Goal: Check status: Check status

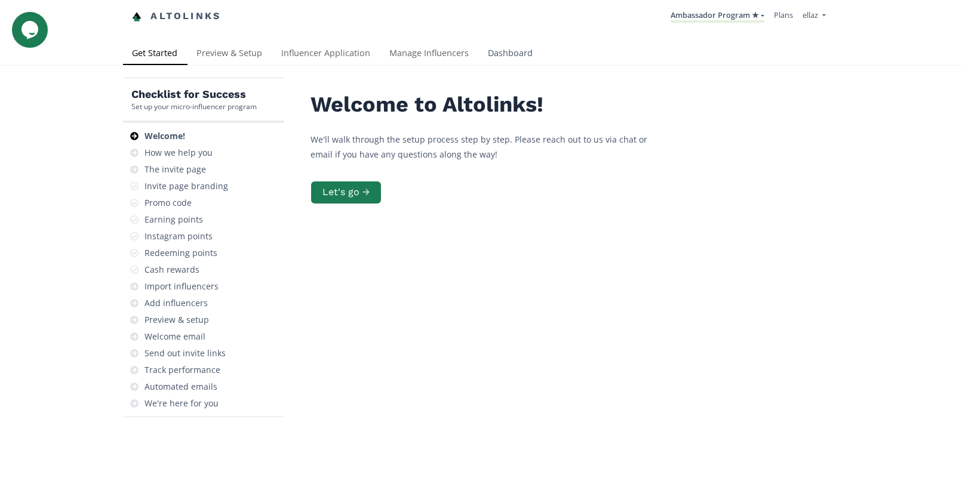
click at [507, 54] on link "Dashboard" at bounding box center [511, 54] width 64 height 24
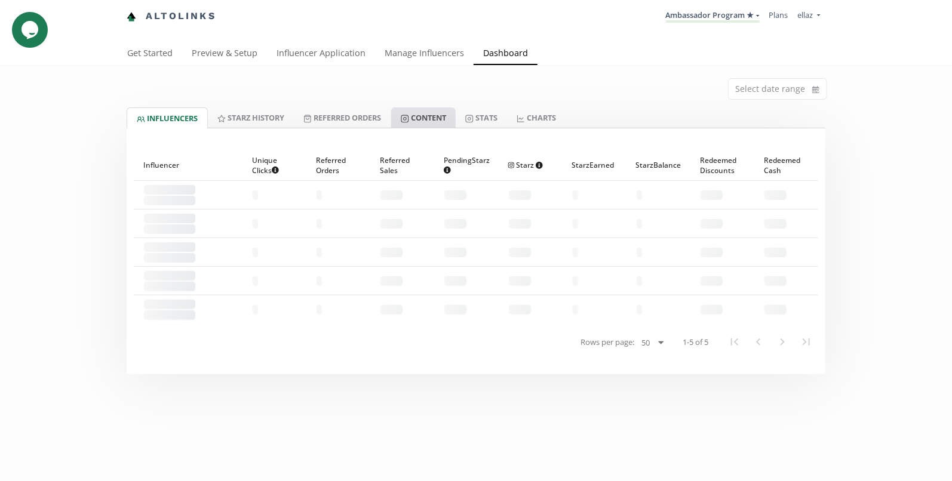
click at [441, 112] on link "Content" at bounding box center [423, 117] width 64 height 20
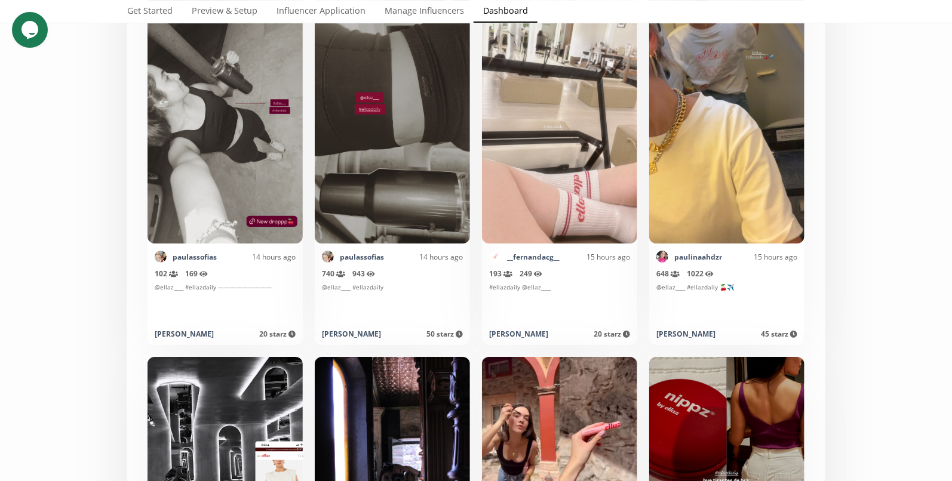
scroll to position [2132, 0]
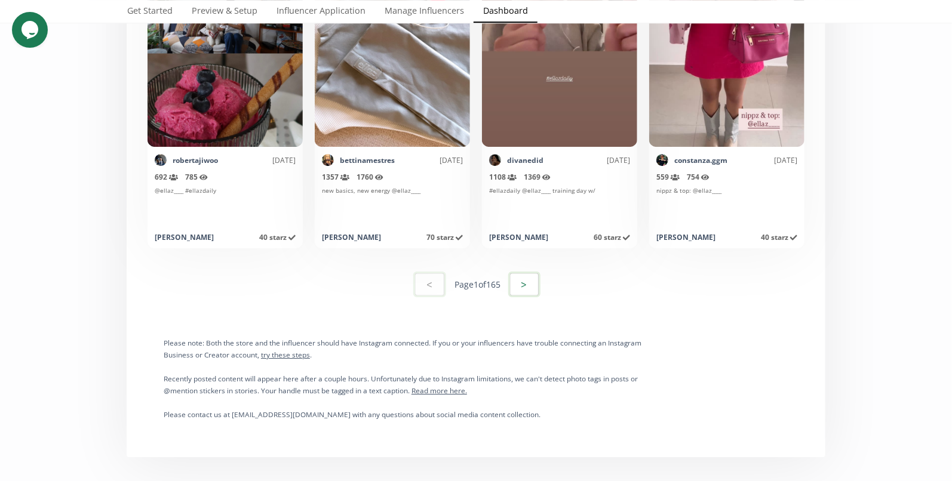
click at [524, 284] on button ">" at bounding box center [524, 285] width 32 height 26
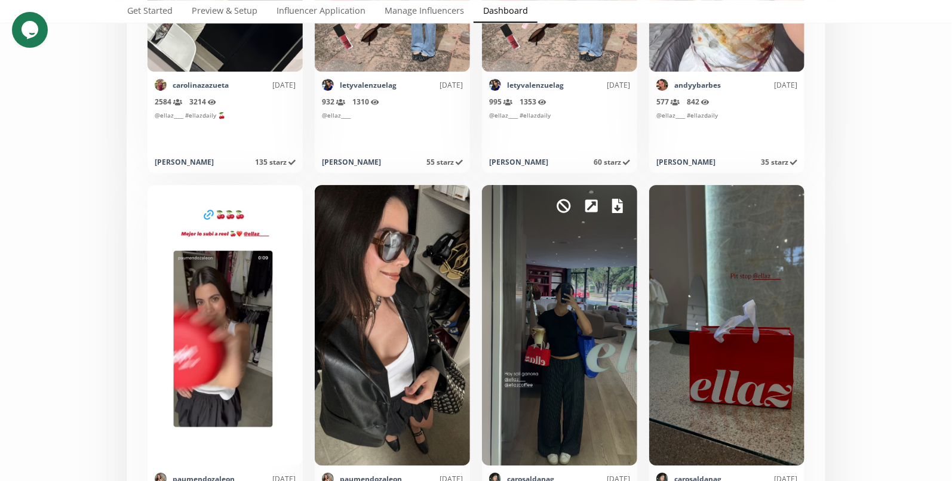
scroll to position [1805, 0]
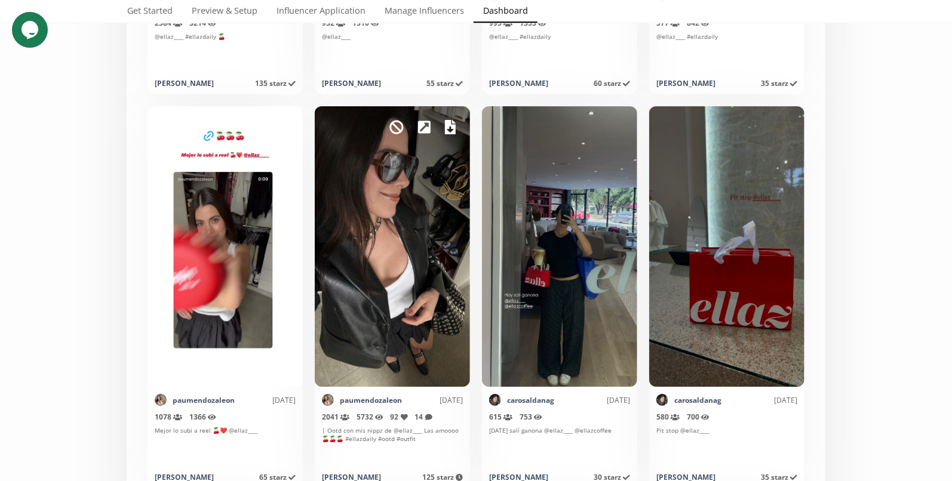
click at [448, 130] on icon at bounding box center [450, 127] width 11 height 14
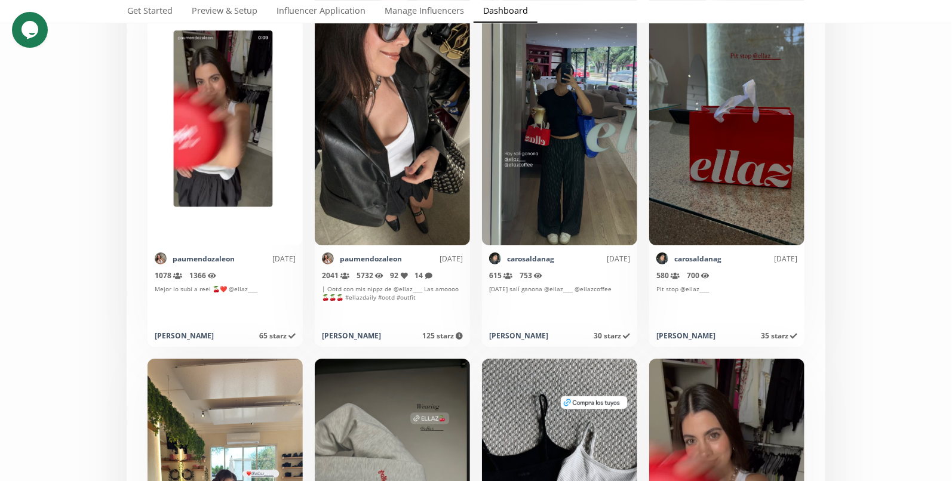
scroll to position [2125, 0]
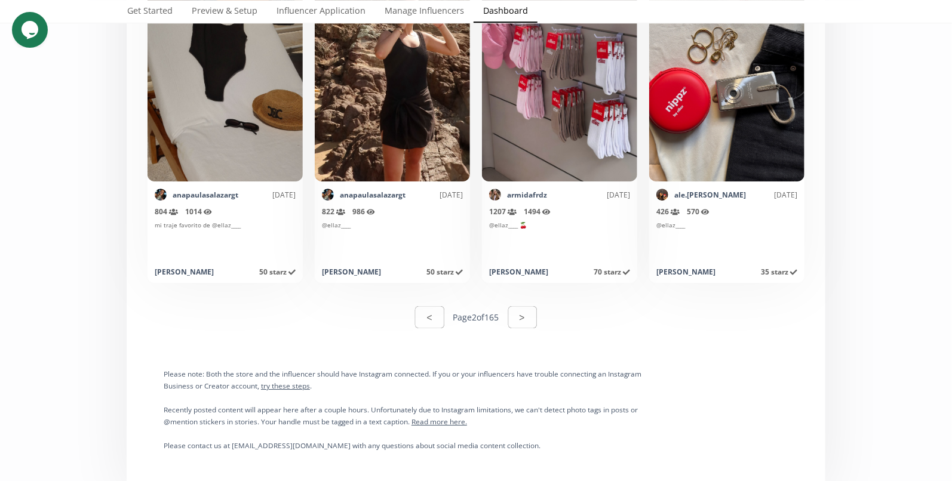
scroll to position [6046, 0]
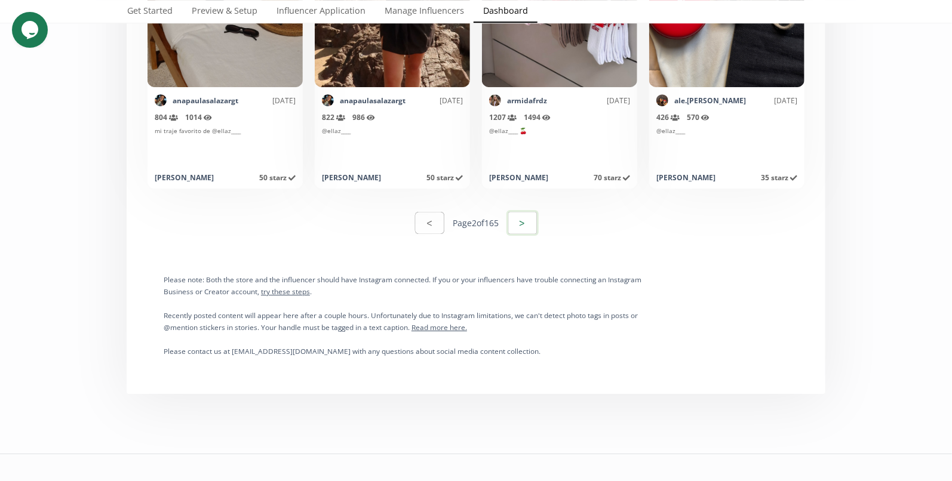
click at [531, 214] on button ">" at bounding box center [522, 223] width 32 height 26
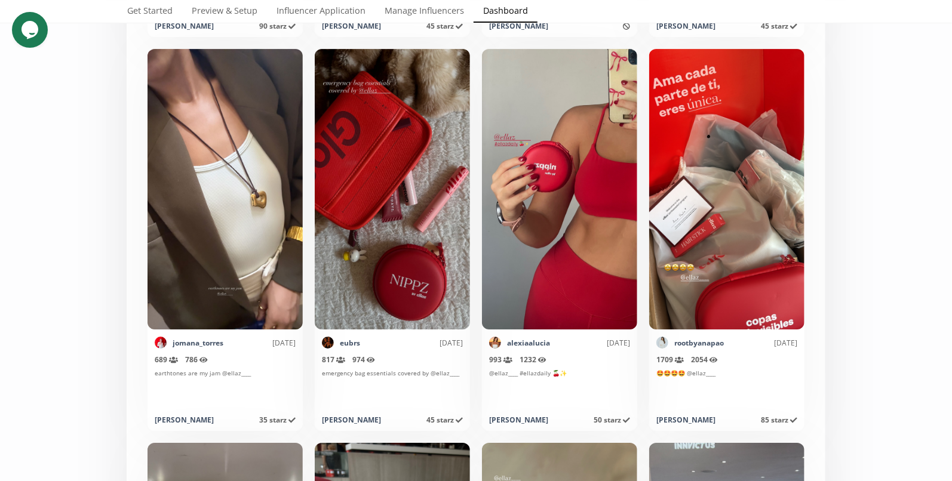
scroll to position [1791, 0]
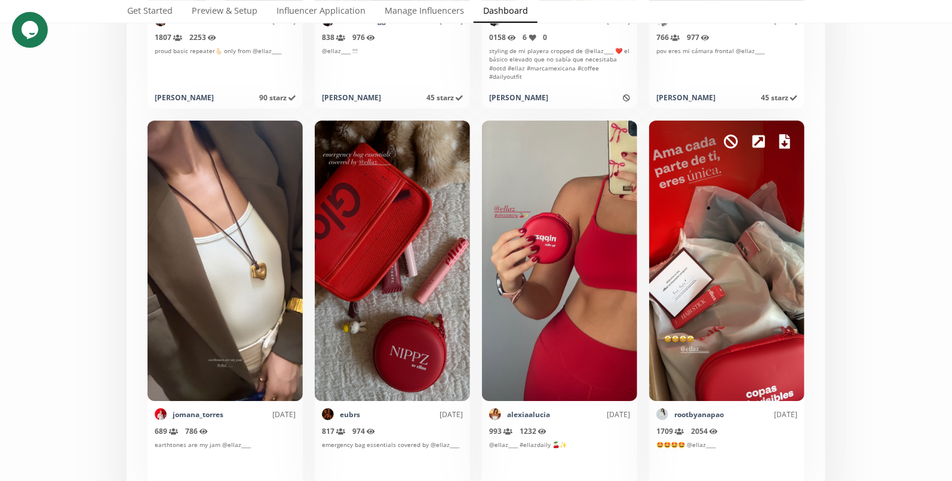
click at [784, 142] on icon at bounding box center [784, 141] width 11 height 14
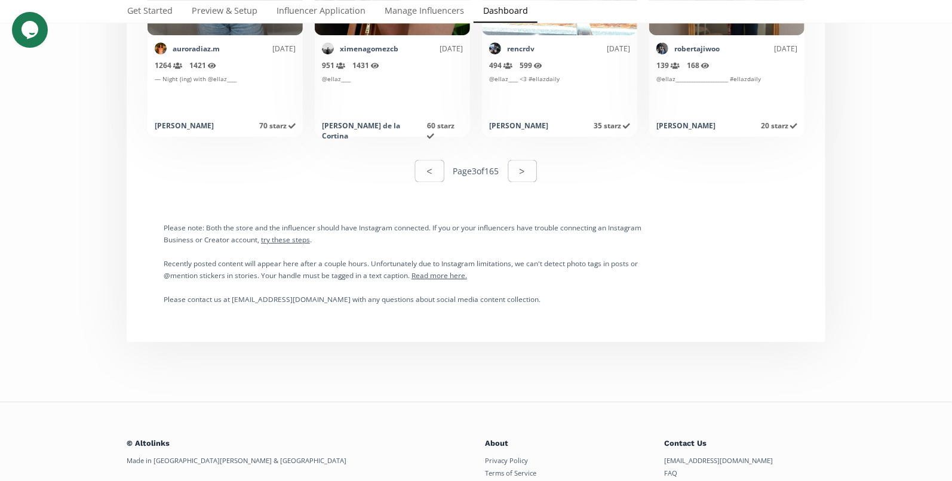
scroll to position [6181, 0]
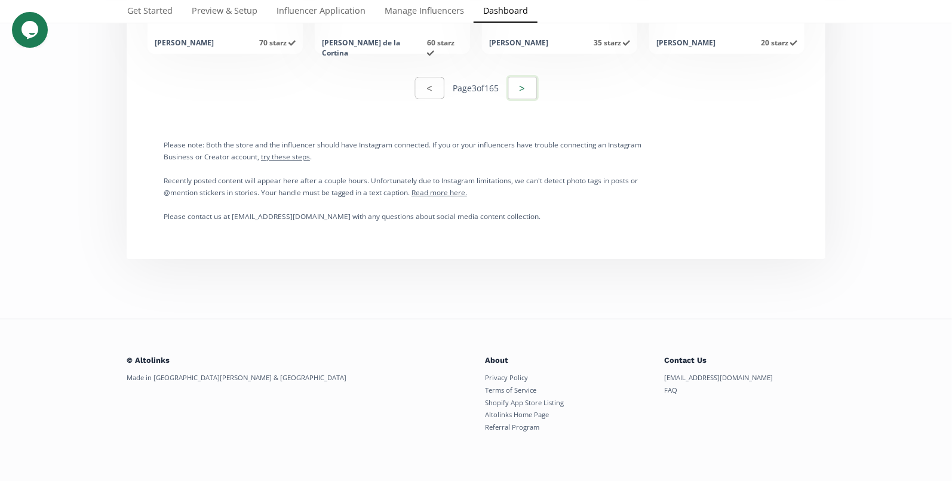
click at [525, 88] on button ">" at bounding box center [522, 88] width 32 height 26
click at [536, 80] on button ">" at bounding box center [522, 88] width 32 height 26
click at [532, 85] on button ">" at bounding box center [522, 88] width 32 height 26
click at [526, 91] on button ">" at bounding box center [522, 88] width 32 height 26
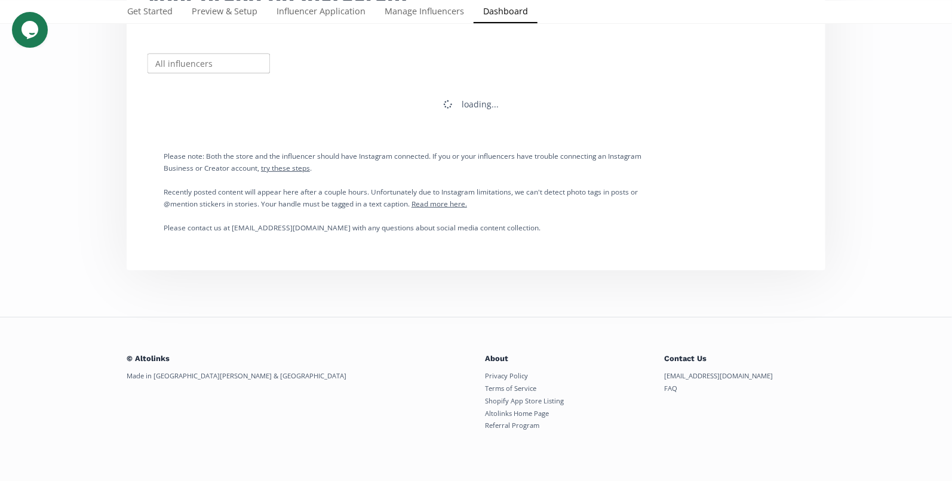
scroll to position [229, 0]
click at [526, 91] on div "loading..." at bounding box center [476, 105] width 684 height 31
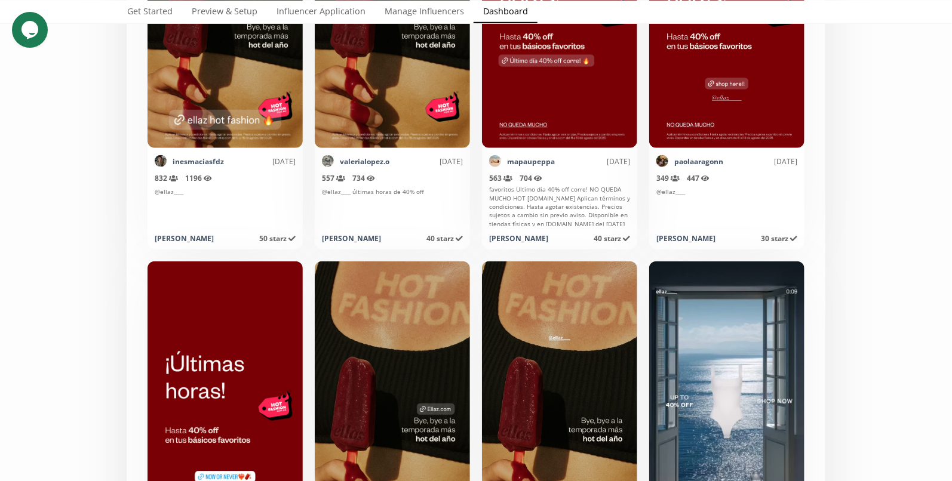
scroll to position [21, 0]
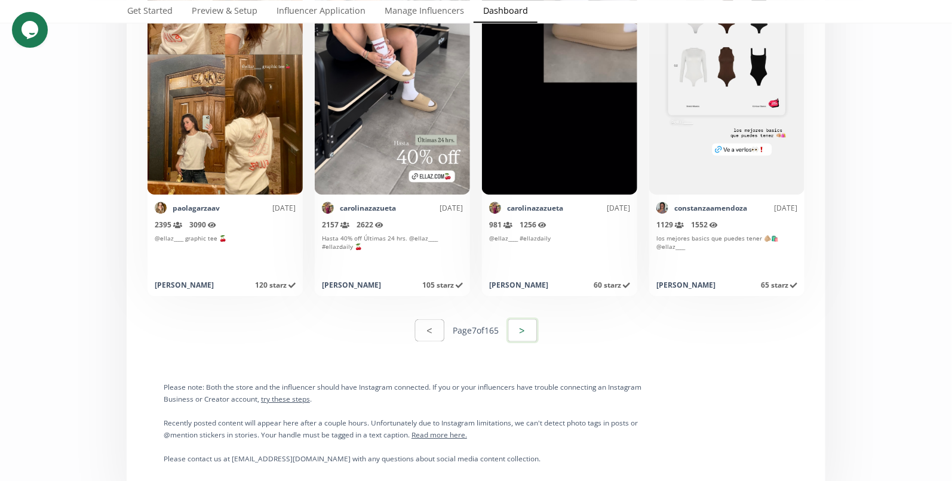
click at [530, 329] on button ">" at bounding box center [522, 331] width 32 height 26
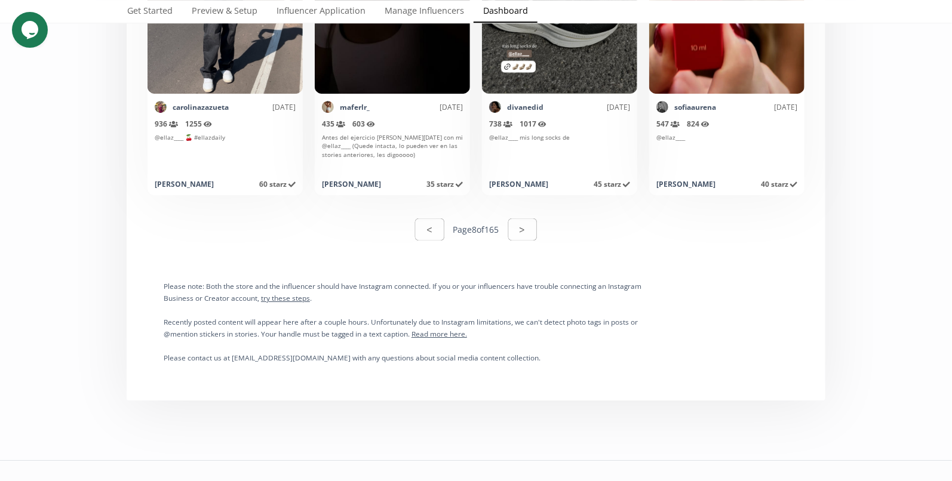
scroll to position [6181, 0]
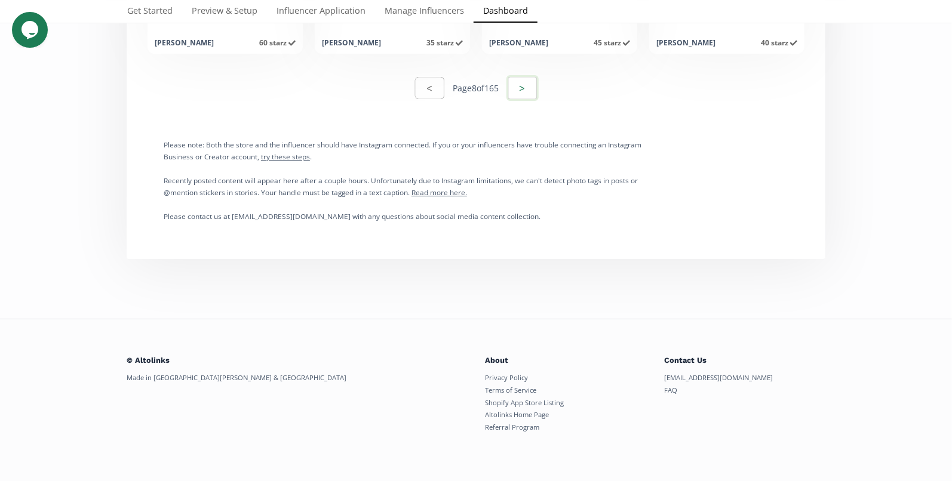
click at [534, 91] on button ">" at bounding box center [522, 88] width 32 height 26
click at [524, 89] on button ">" at bounding box center [522, 88] width 32 height 26
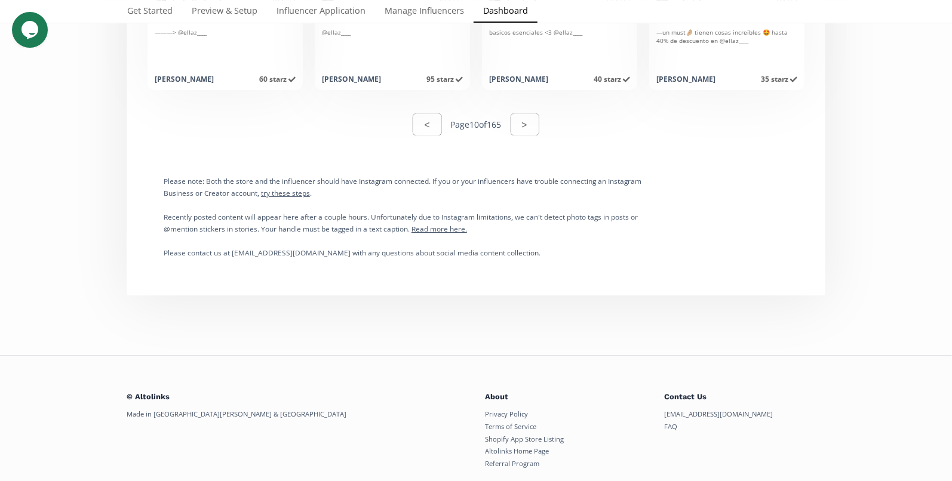
scroll to position [6145, 0]
click at [520, 121] on button ">" at bounding box center [525, 124] width 32 height 26
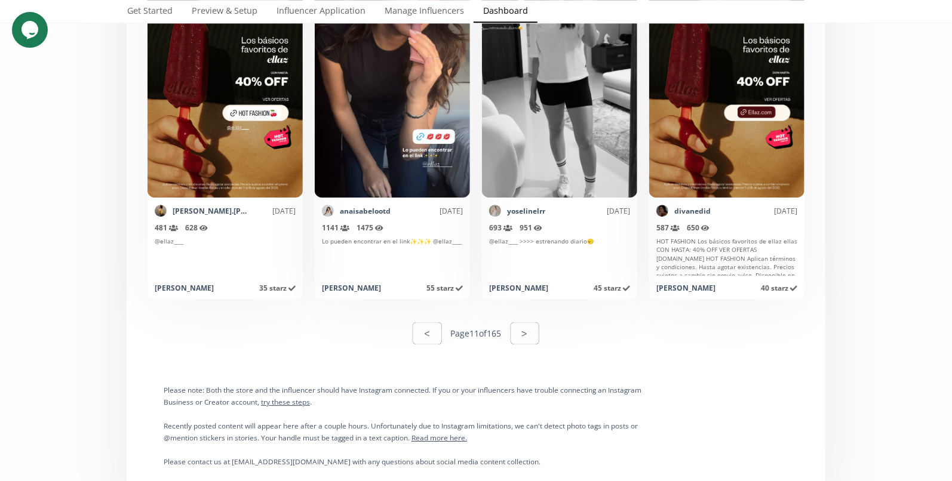
scroll to position [6075, 0]
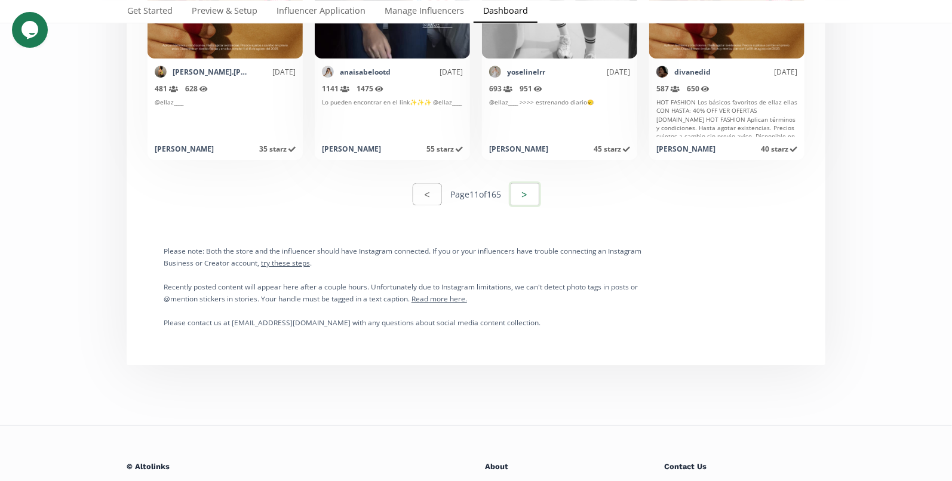
click at [541, 189] on button ">" at bounding box center [525, 195] width 32 height 26
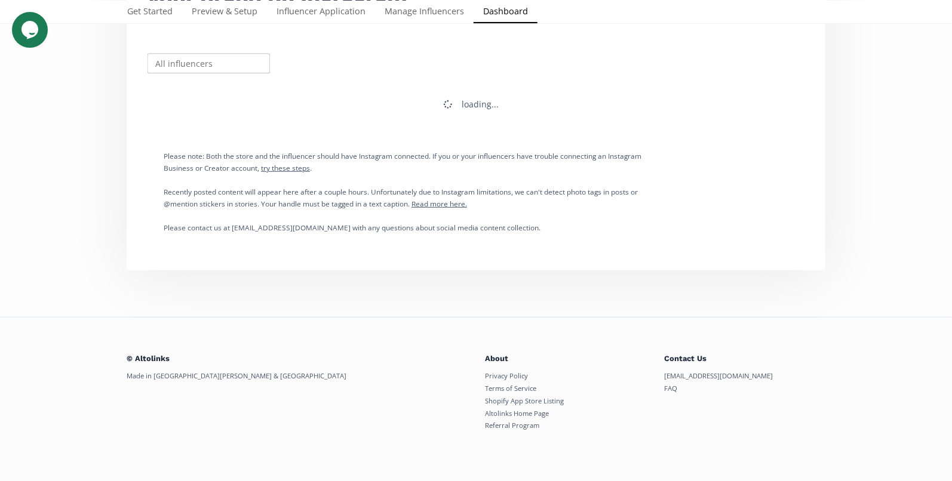
scroll to position [145, 0]
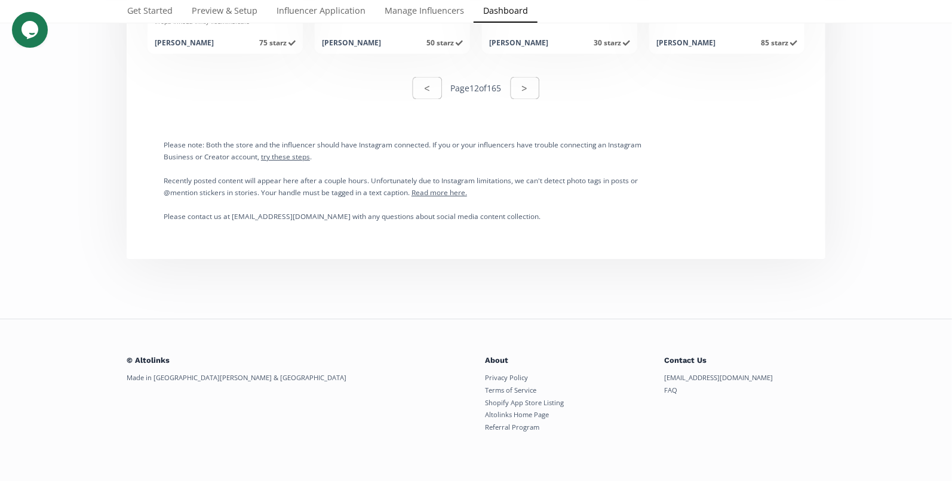
click at [535, 80] on button ">" at bounding box center [525, 88] width 29 height 22
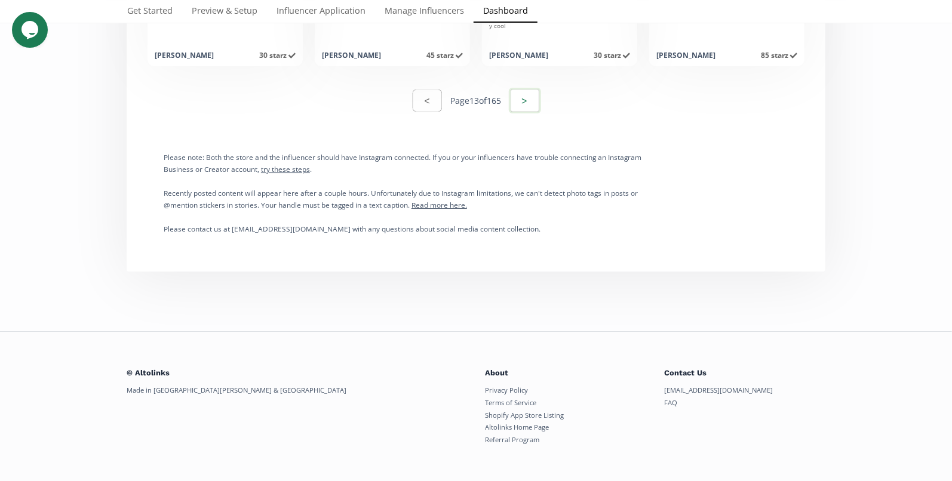
click at [523, 99] on button ">" at bounding box center [525, 101] width 32 height 26
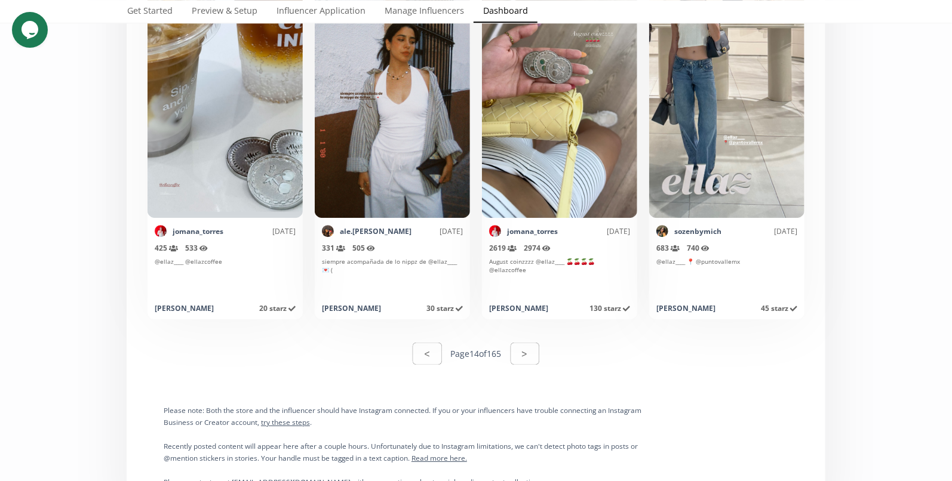
scroll to position [6025, 0]
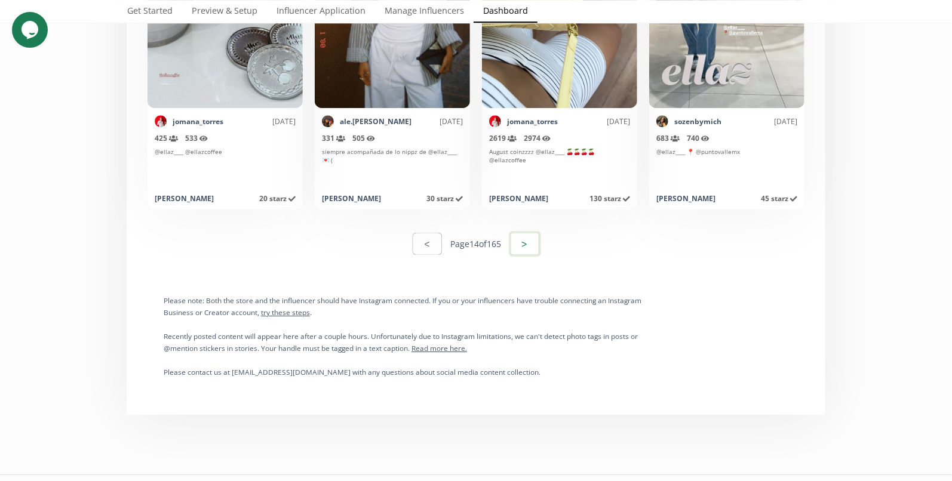
click at [531, 244] on button ">" at bounding box center [525, 244] width 32 height 26
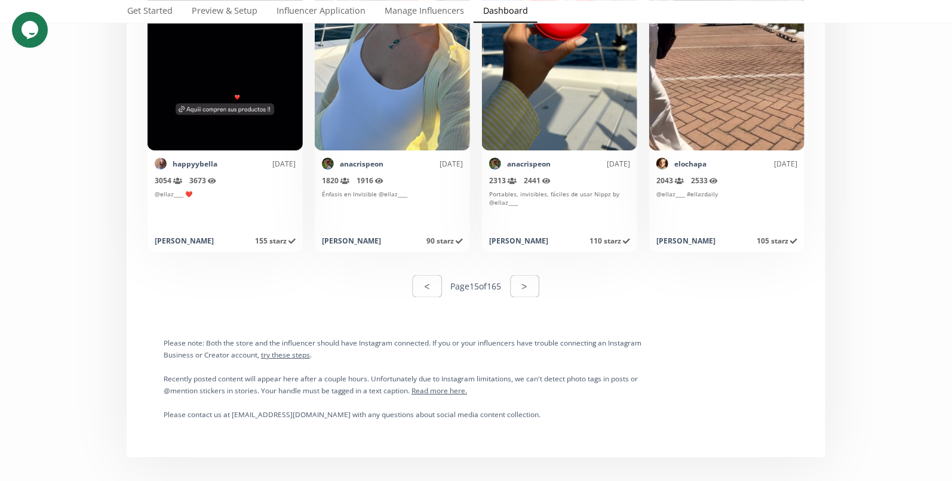
scroll to position [6181, 0]
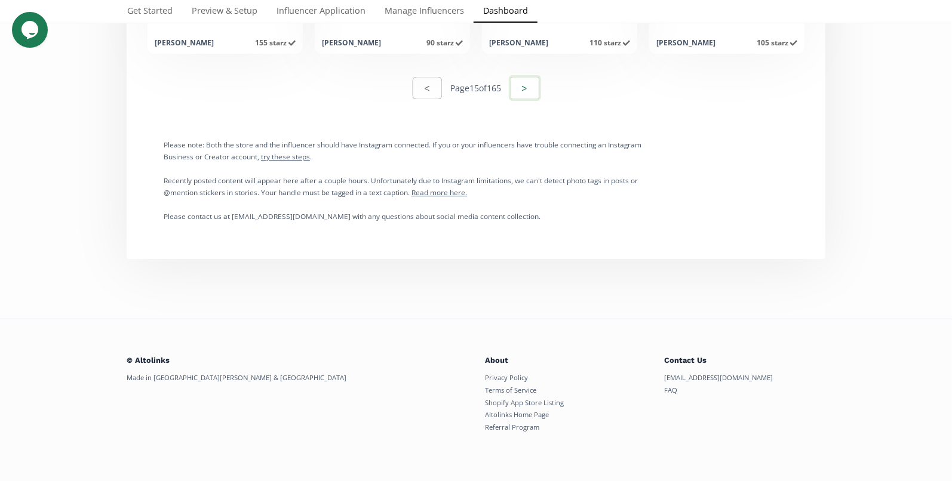
click at [532, 91] on button ">" at bounding box center [525, 88] width 32 height 26
click at [530, 96] on button ">" at bounding box center [525, 88] width 32 height 26
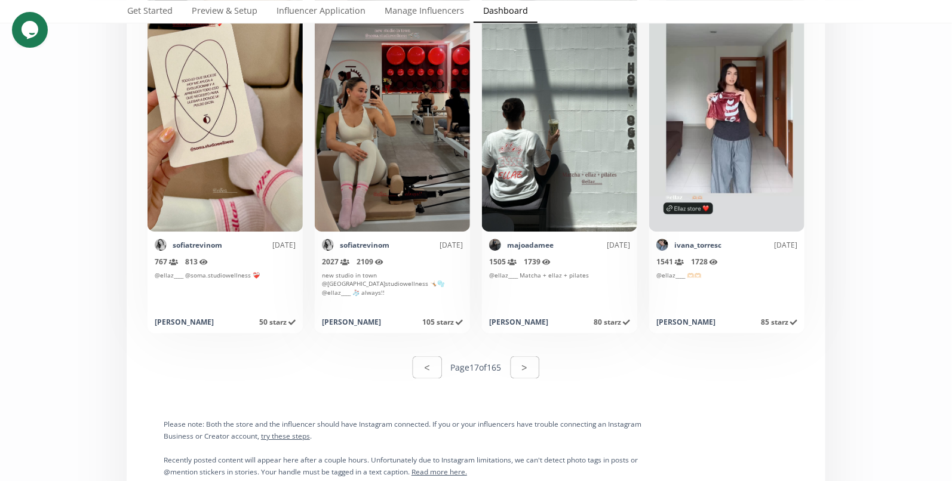
scroll to position [5942, 0]
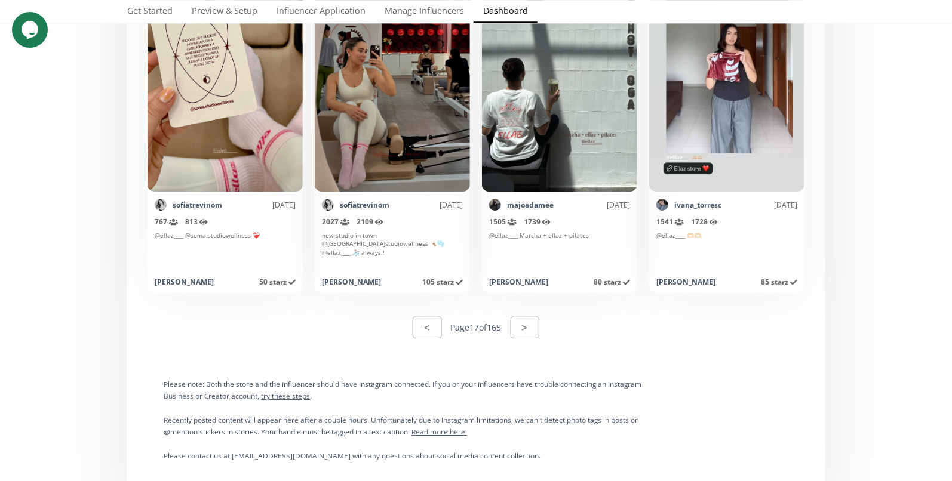
click at [527, 345] on div "< Page 17 of 165 >" at bounding box center [476, 327] width 684 height 41
click at [527, 327] on button ">" at bounding box center [525, 328] width 32 height 26
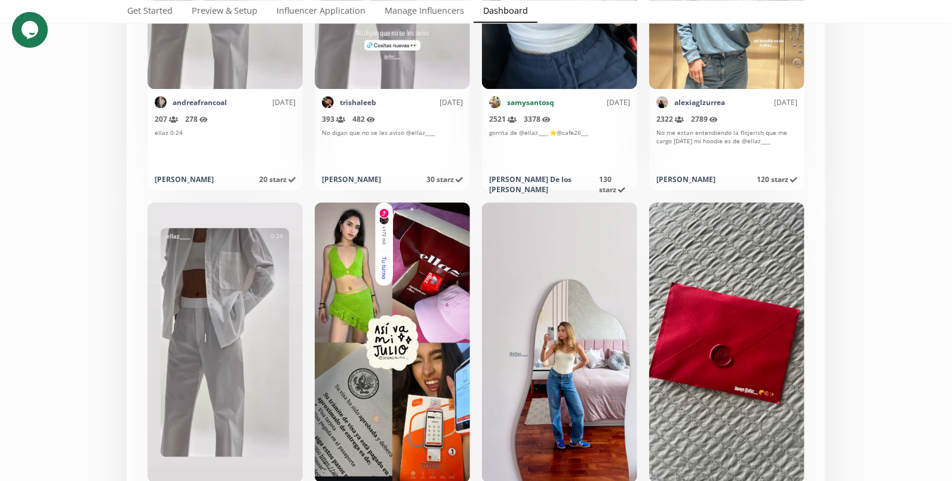
scroll to position [5855, 0]
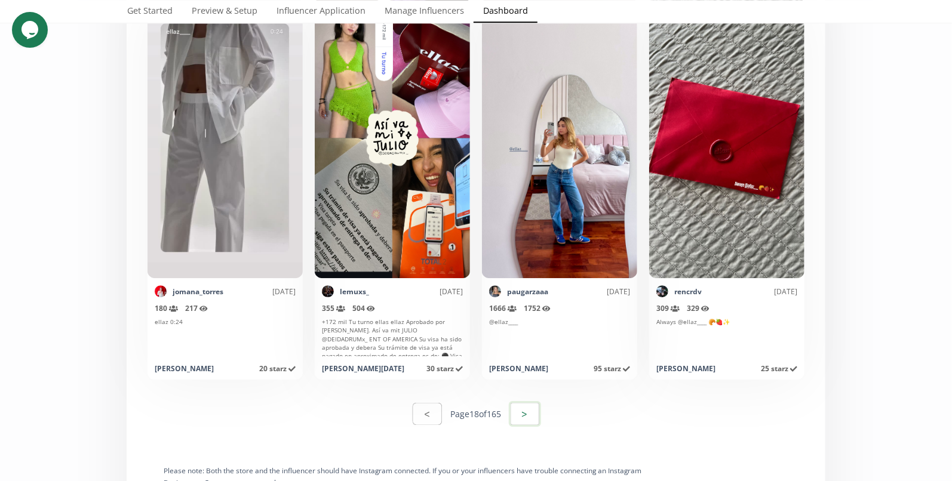
click at [540, 403] on button ">" at bounding box center [525, 414] width 32 height 26
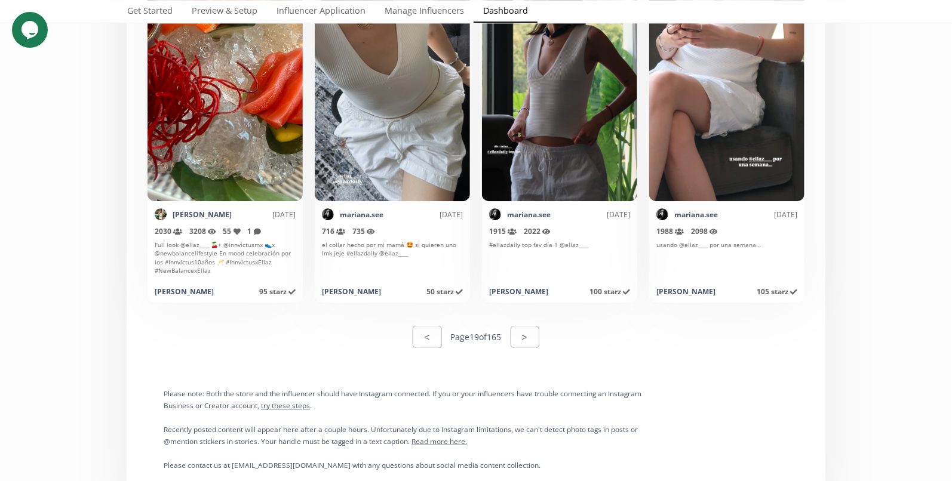
scroll to position [5933, 0]
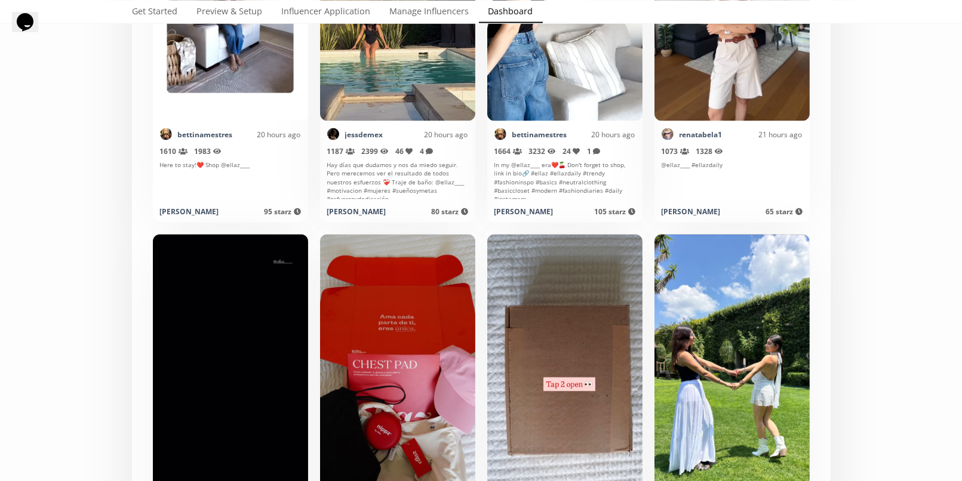
scroll to position [3688, 0]
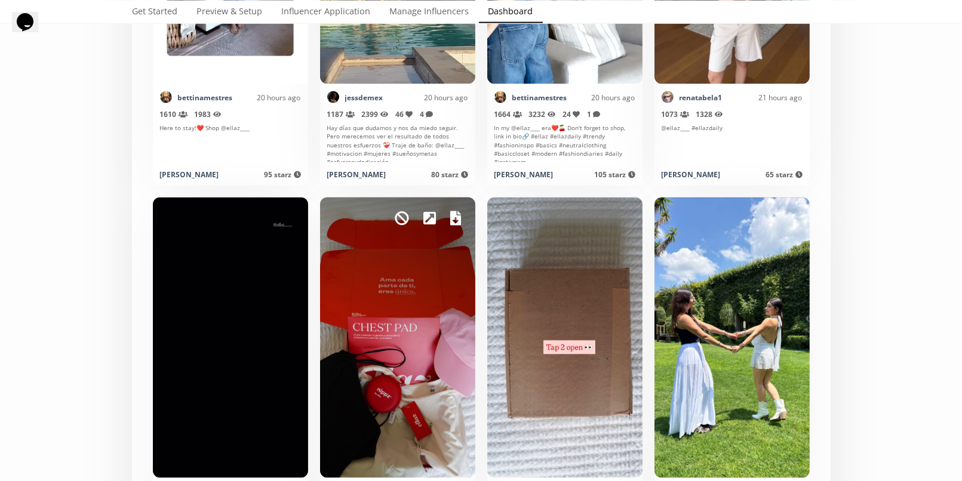
click at [450, 218] on icon at bounding box center [455, 218] width 11 height 14
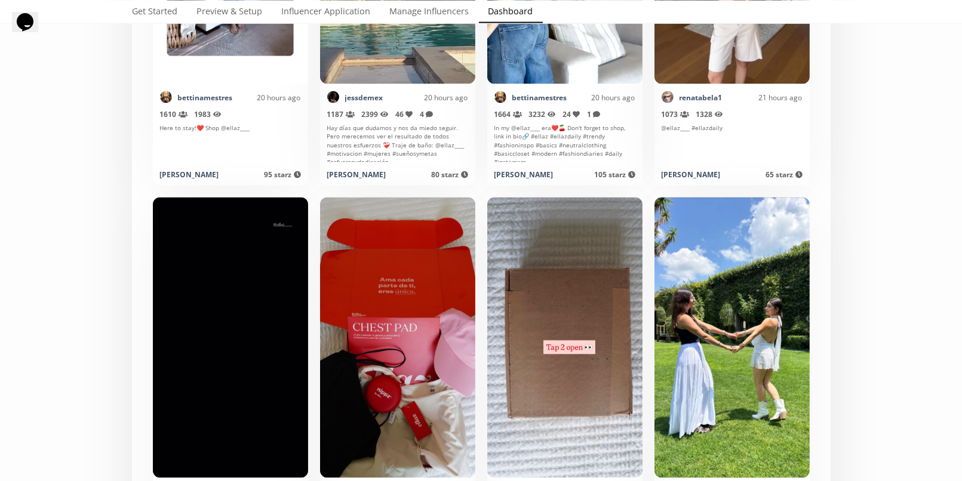
scroll to position [4098, 0]
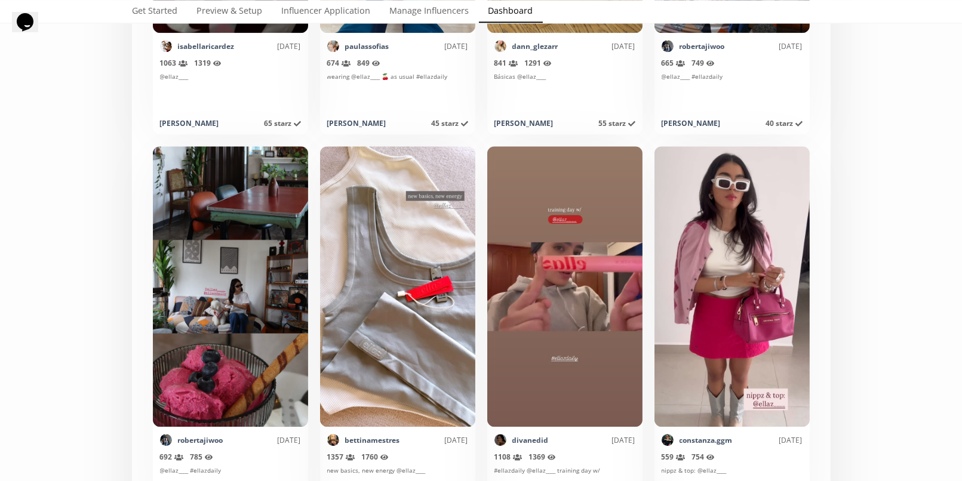
scroll to position [5882, 0]
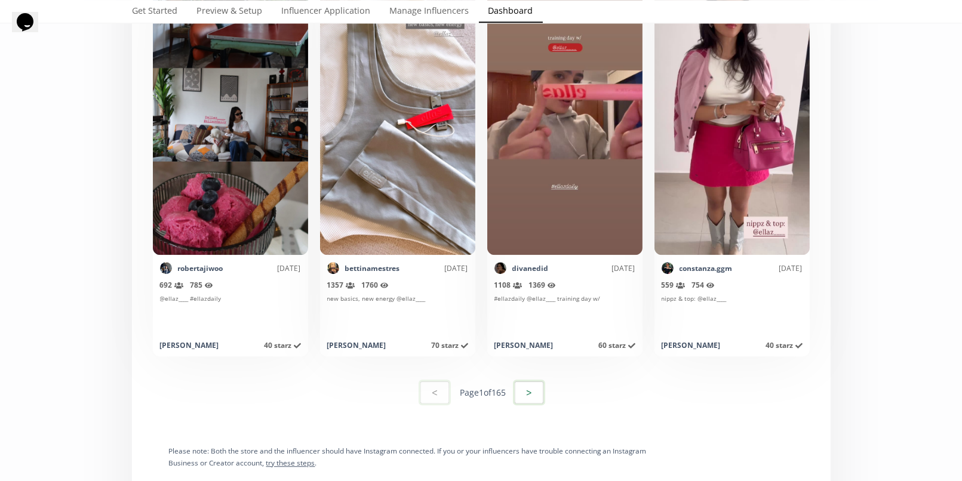
click at [524, 390] on button ">" at bounding box center [529, 393] width 32 height 26
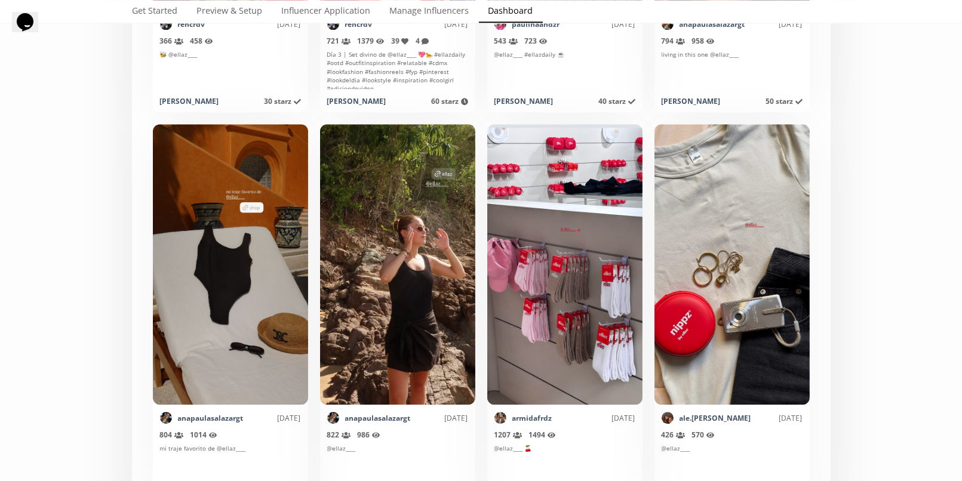
scroll to position [5861, 0]
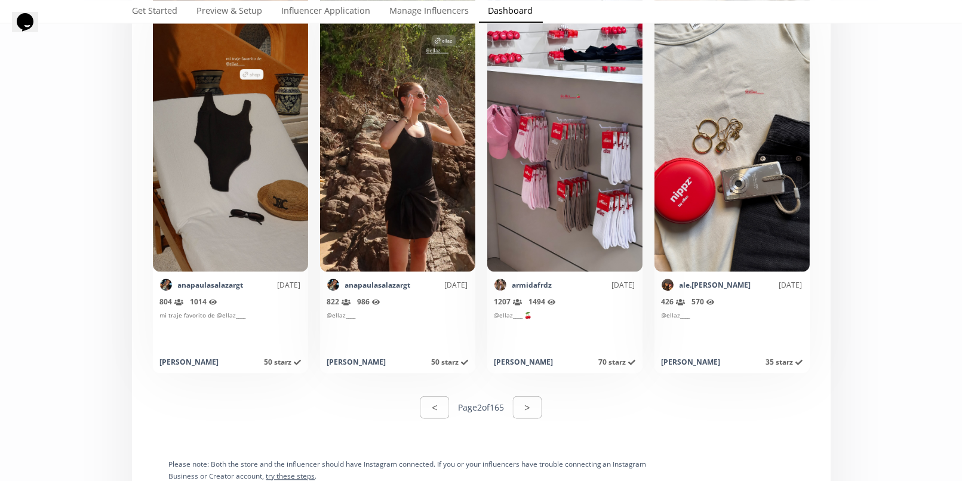
click at [526, 407] on button ">" at bounding box center [527, 407] width 29 height 22
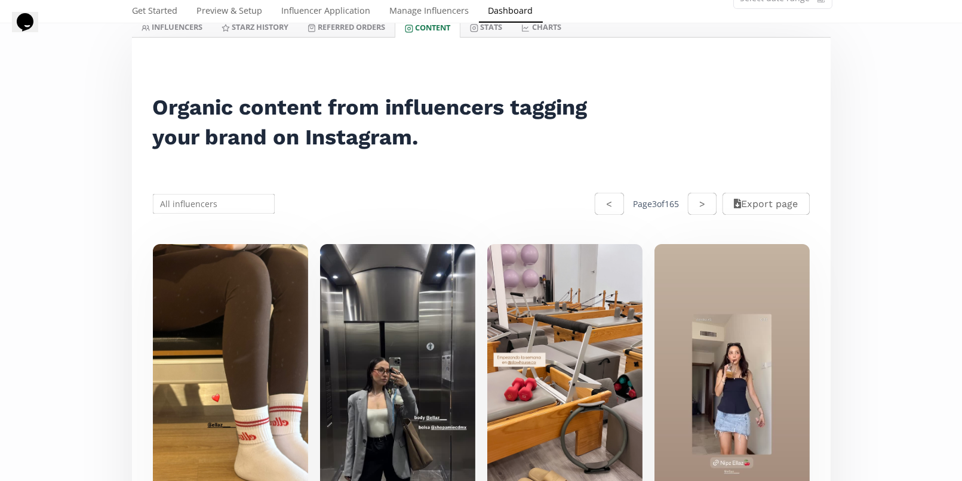
scroll to position [0, 0]
